Goal: Information Seeking & Learning: Learn about a topic

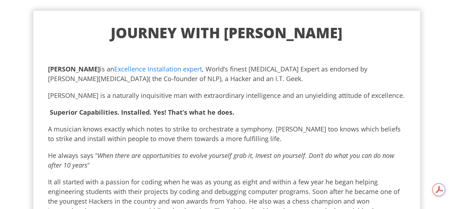
drag, startPoint x: 45, startPoint y: 68, endPoint x: 284, endPoint y: 80, distance: 239.0
click at [284, 80] on p "[PERSON_NAME] is an Excellence Installation expert , World’s finest [MEDICAL_DA…" at bounding box center [226, 73] width 357 height 19
copy p "[PERSON_NAME] is an Excellence Installation expert , World’s finest [MEDICAL_DA…"
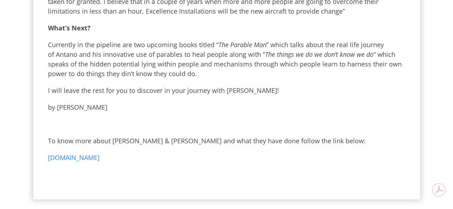
scroll to position [711, 0]
